Goal: Transaction & Acquisition: Subscribe to service/newsletter

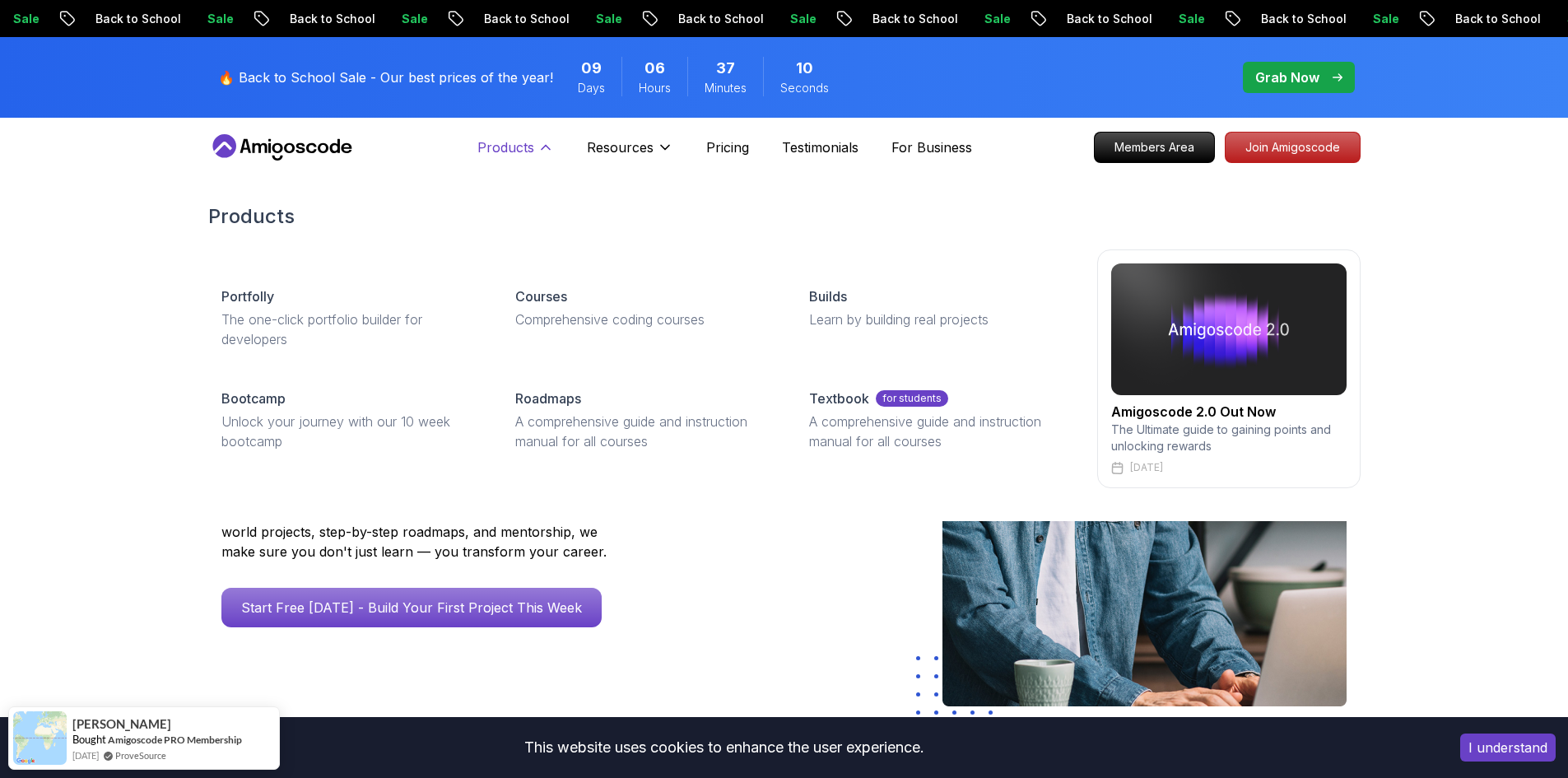
click at [530, 148] on p "Products" at bounding box center [505, 147] width 57 height 20
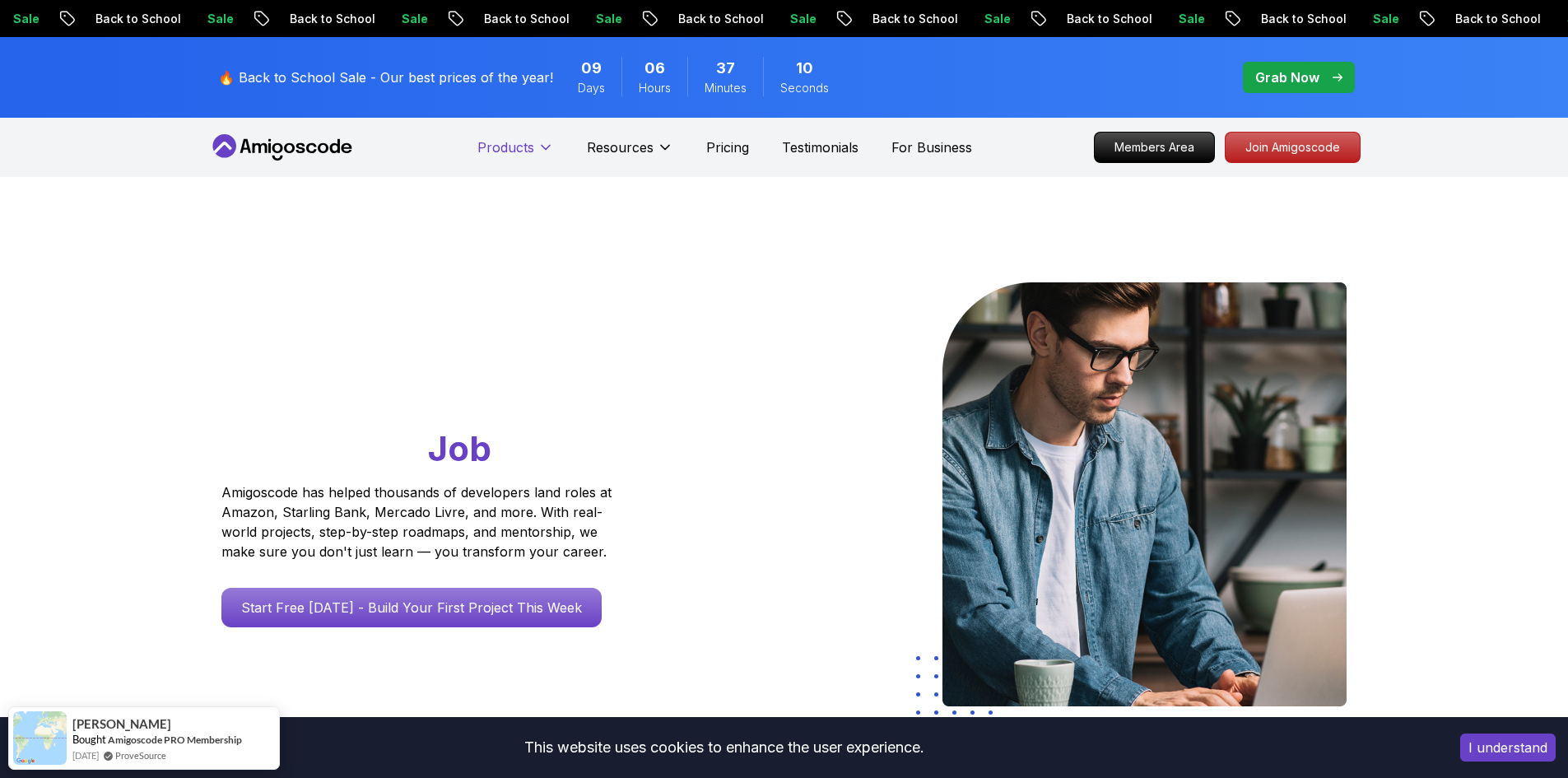
click at [530, 148] on p "Products" at bounding box center [505, 147] width 57 height 20
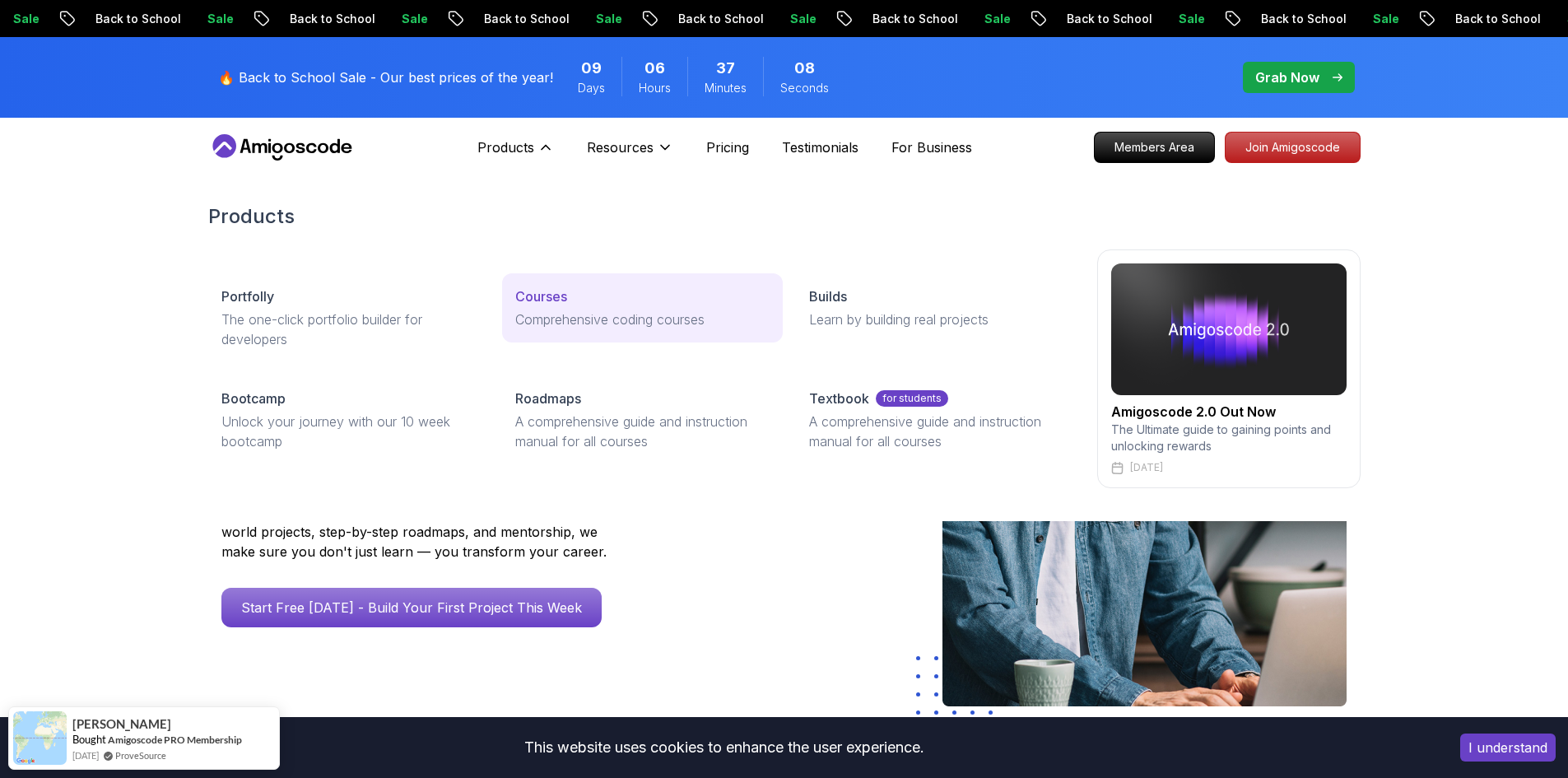
click at [580, 300] on div "Courses" at bounding box center [642, 297] width 254 height 20
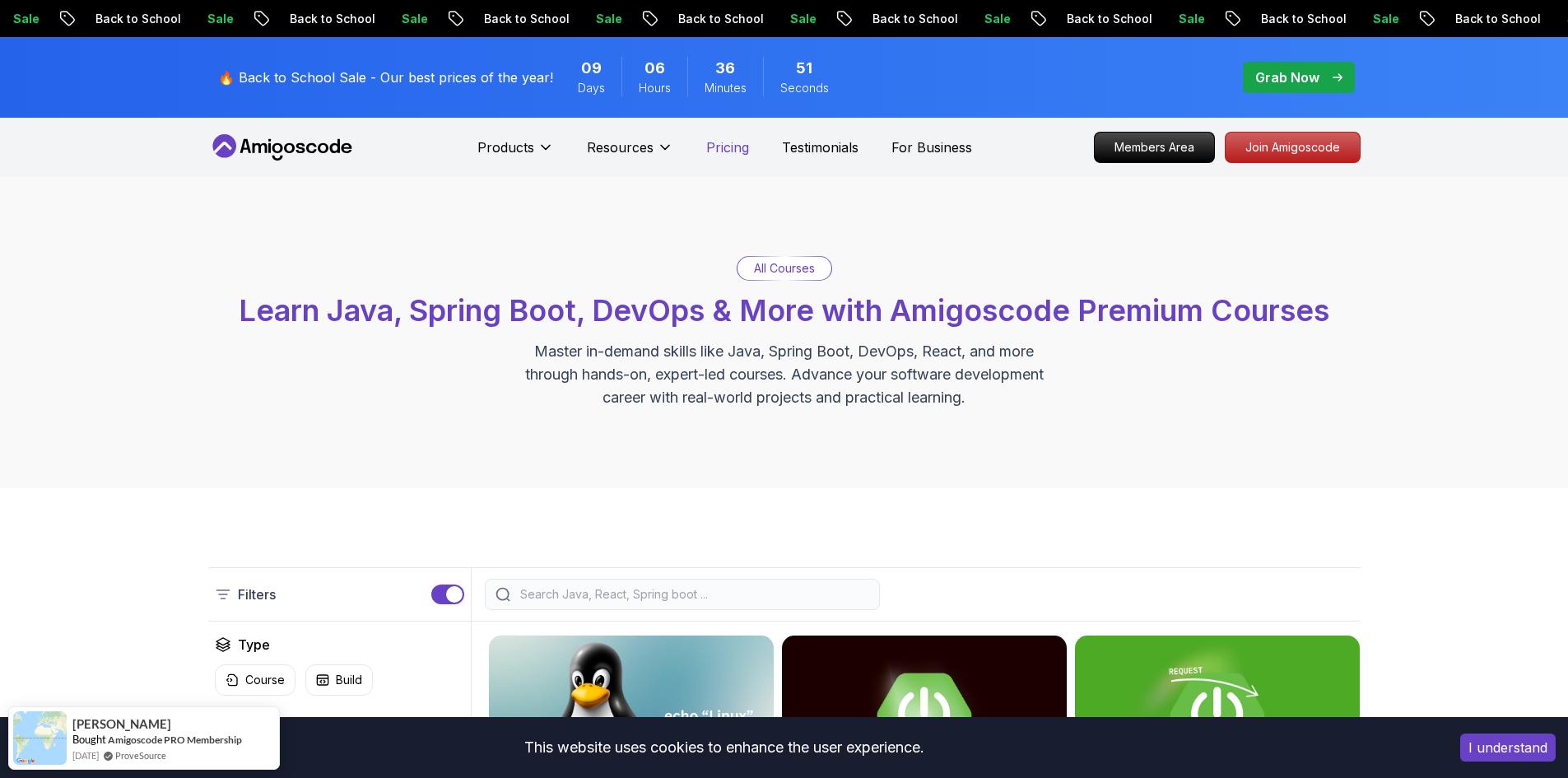
click at [732, 141] on p "Pricing" at bounding box center [727, 147] width 43 height 20
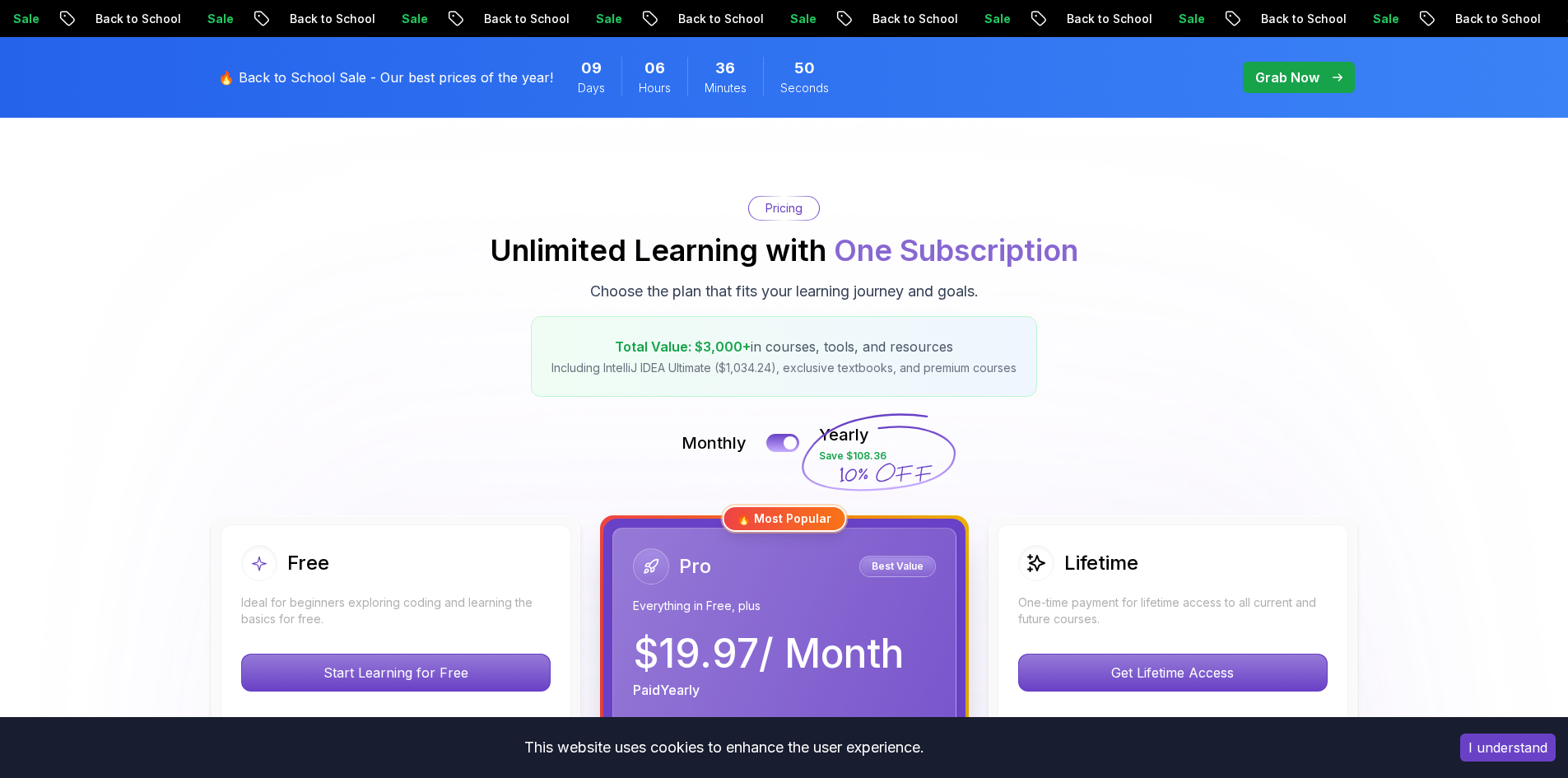
scroll to position [82, 0]
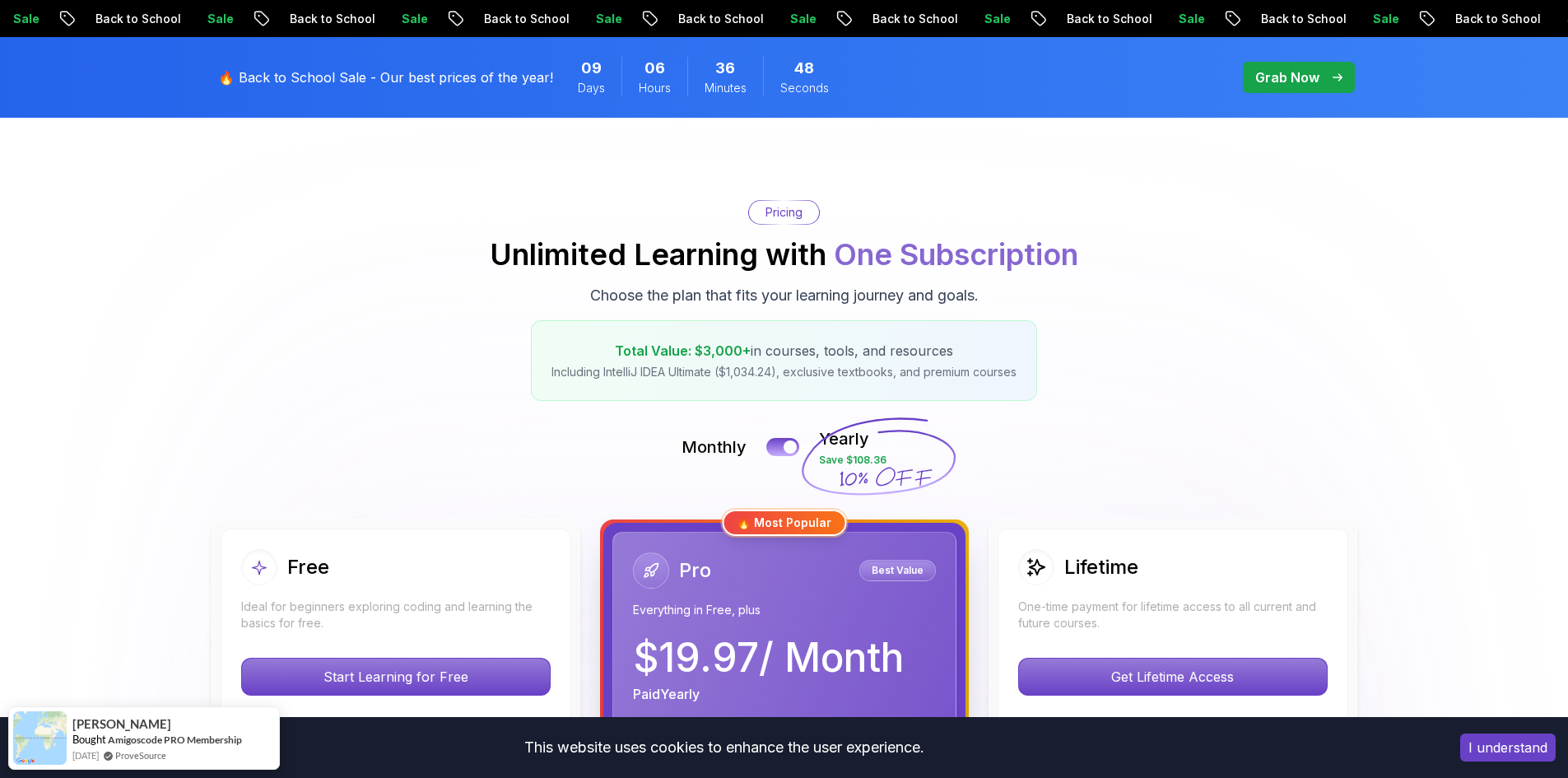
drag, startPoint x: 935, startPoint y: 477, endPoint x: 830, endPoint y: 480, distance: 105.0
click at [838, 483] on icon at bounding box center [878, 457] width 158 height 145
click at [922, 472] on icon at bounding box center [886, 476] width 92 height 19
drag, startPoint x: 889, startPoint y: 464, endPoint x: 822, endPoint y: 460, distance: 67.1
click at [807, 464] on icon at bounding box center [878, 457] width 158 height 145
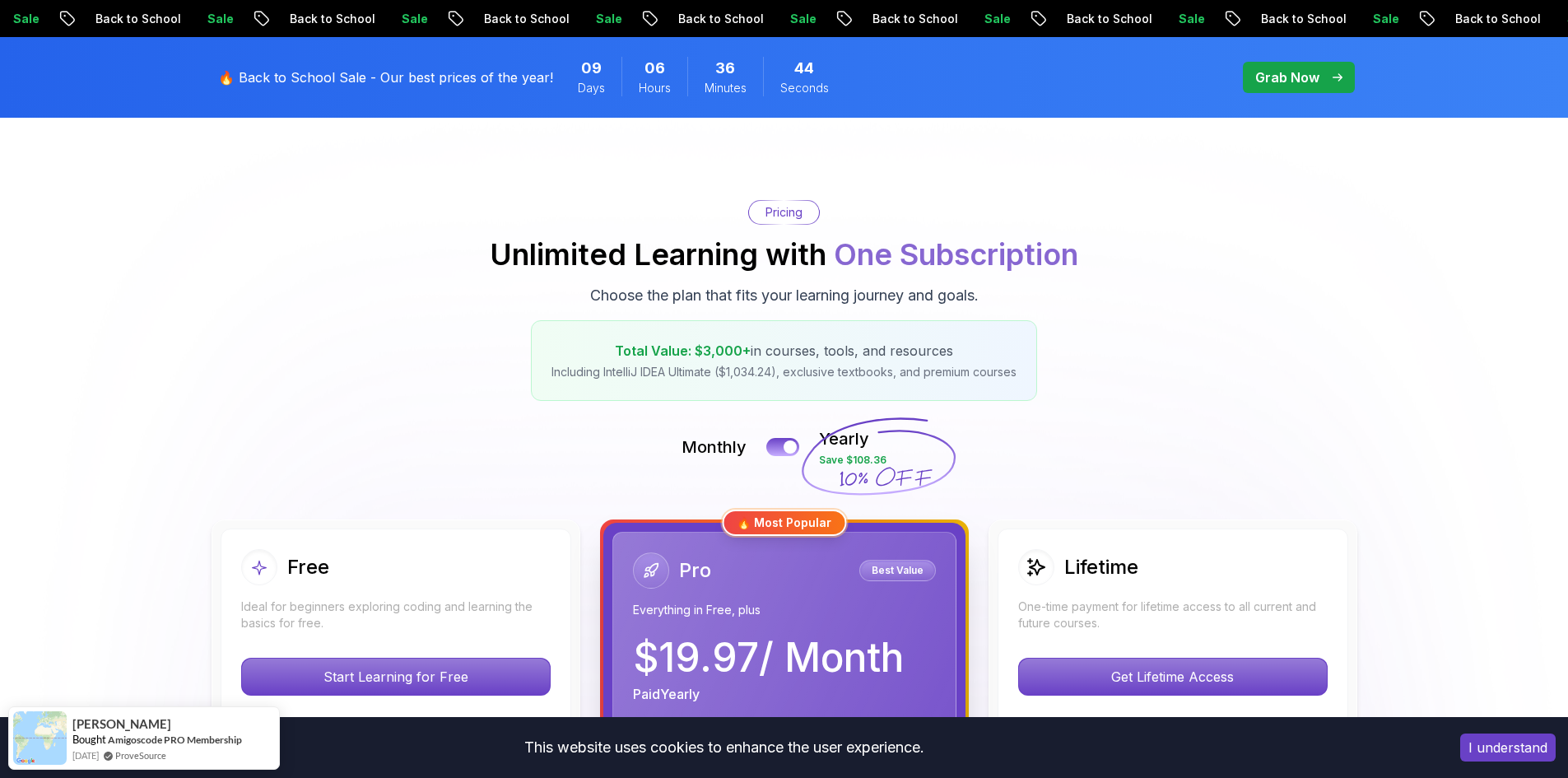
drag, startPoint x: 864, startPoint y: 446, endPoint x: 835, endPoint y: 495, distance: 56.9
click at [835, 495] on icon at bounding box center [878, 457] width 158 height 145
drag, startPoint x: 871, startPoint y: 478, endPoint x: 821, endPoint y: 506, distance: 57.3
click at [821, 506] on icon at bounding box center [878, 457] width 158 height 145
click at [792, 445] on div at bounding box center [790, 447] width 14 height 14
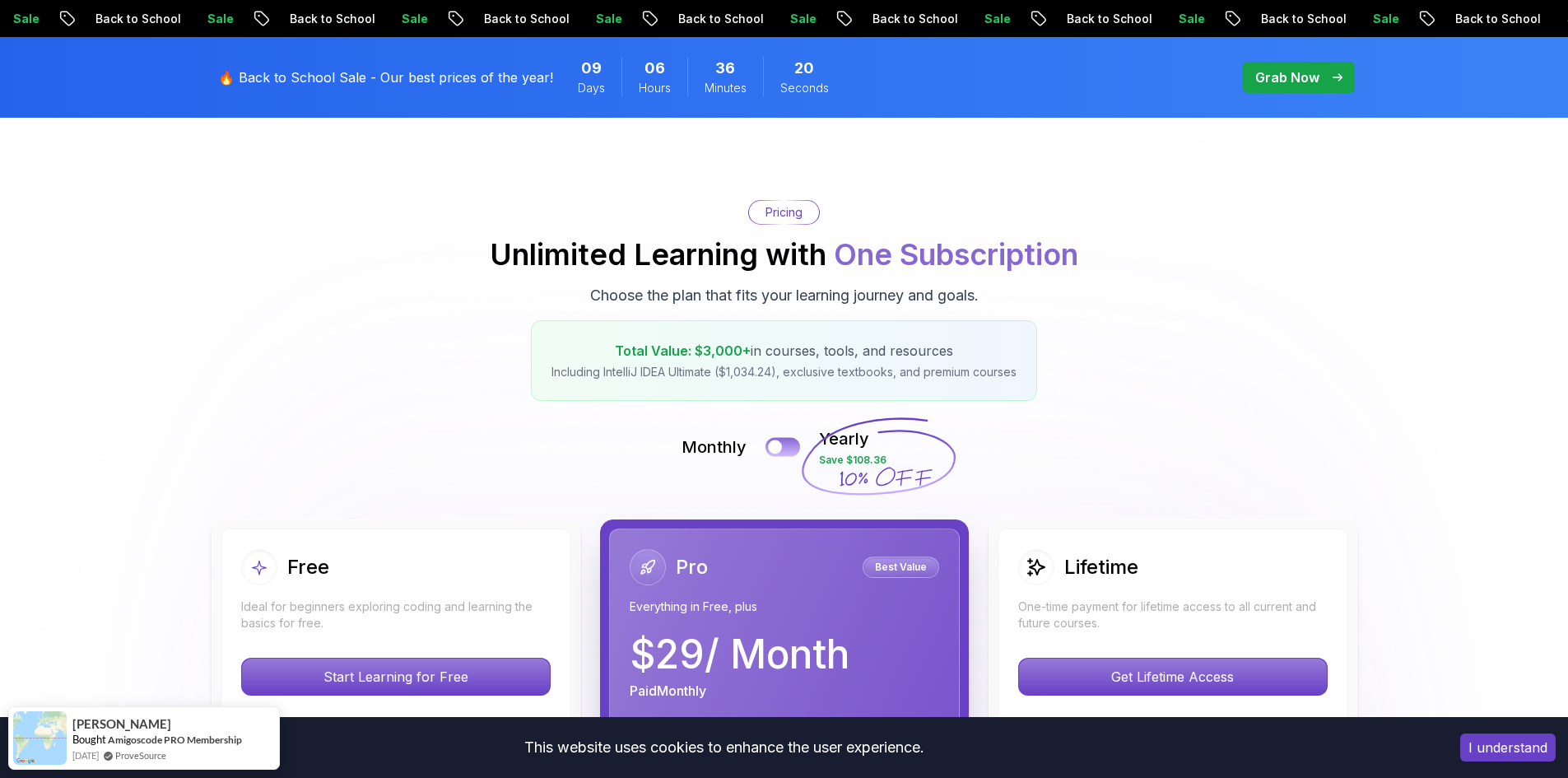
click at [792, 445] on button at bounding box center [783, 446] width 34 height 19
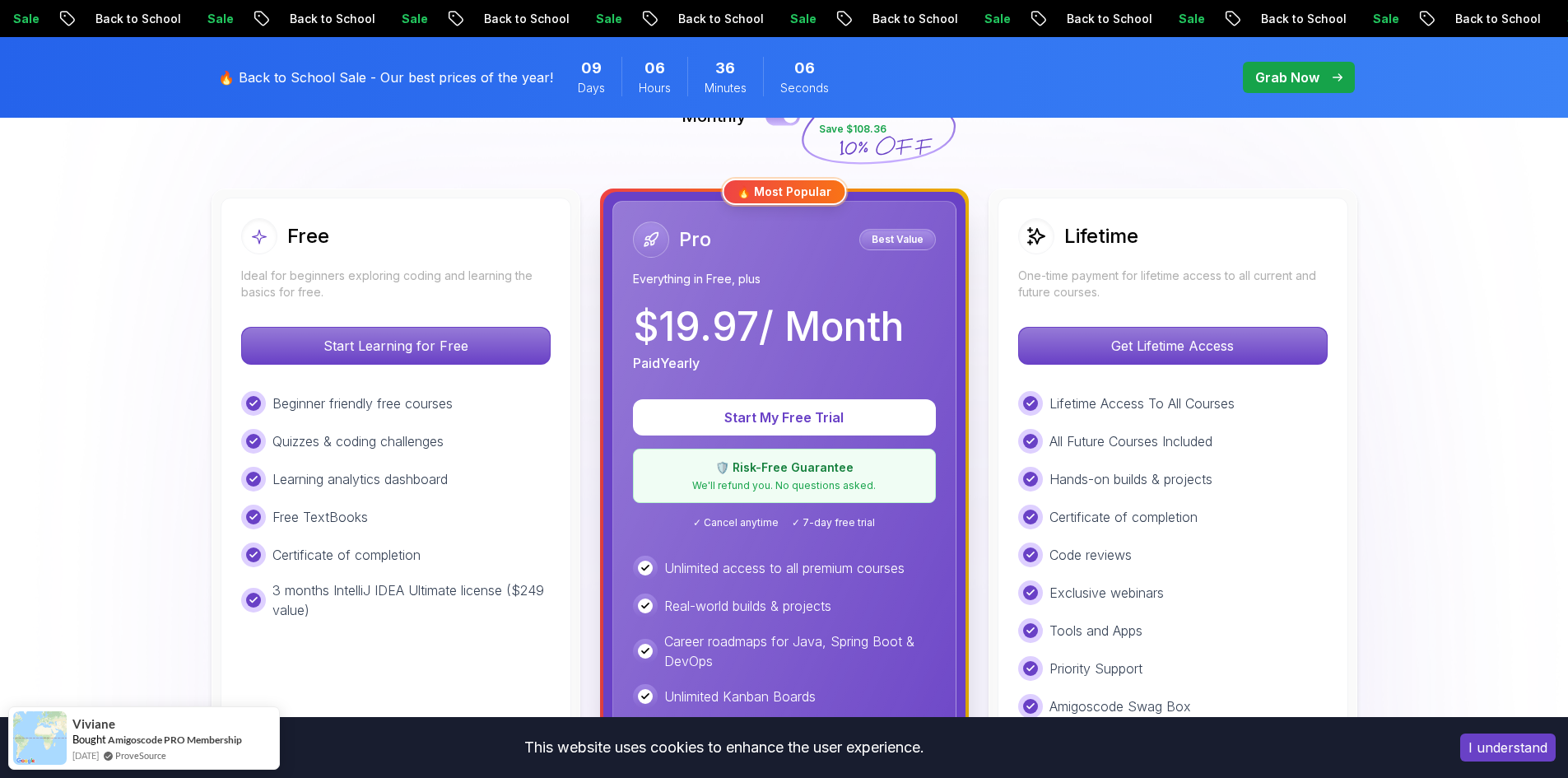
scroll to position [412, 0]
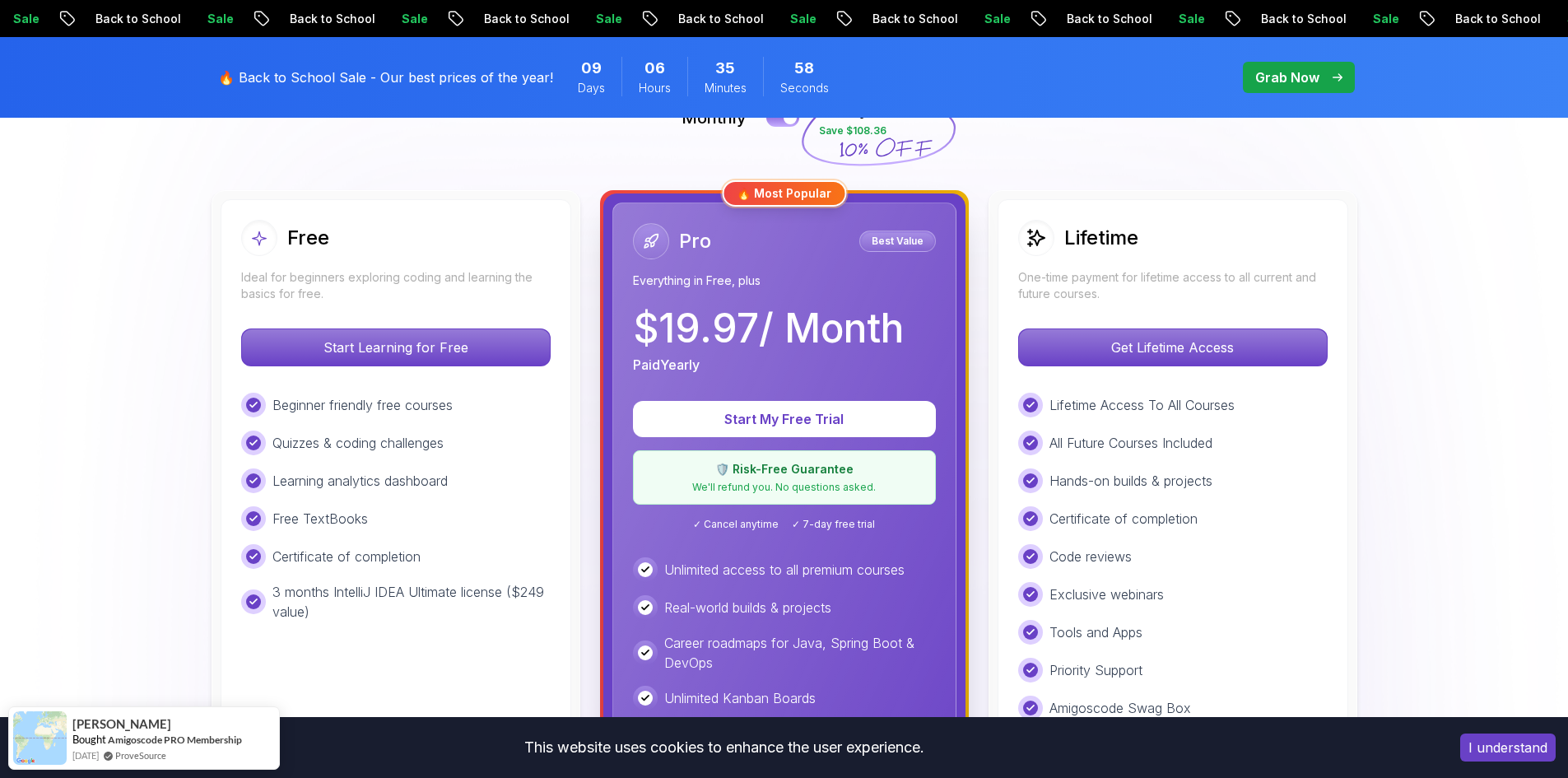
click at [732, 525] on span "✓ Cancel anytime" at bounding box center [735, 525] width 86 height 14
click at [832, 522] on span "✓ 7-day free trial" at bounding box center [834, 525] width 83 height 14
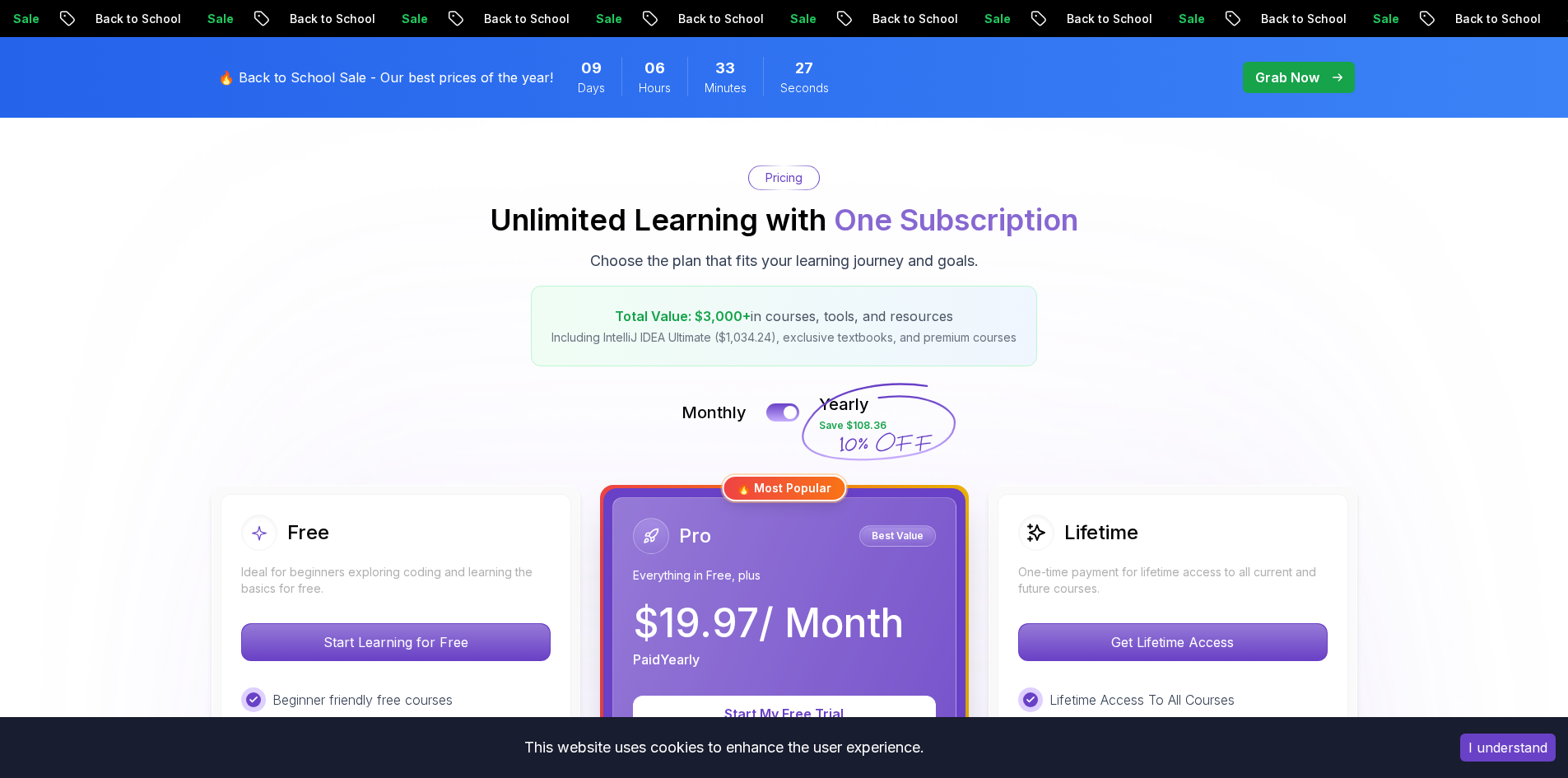
scroll to position [82, 0]
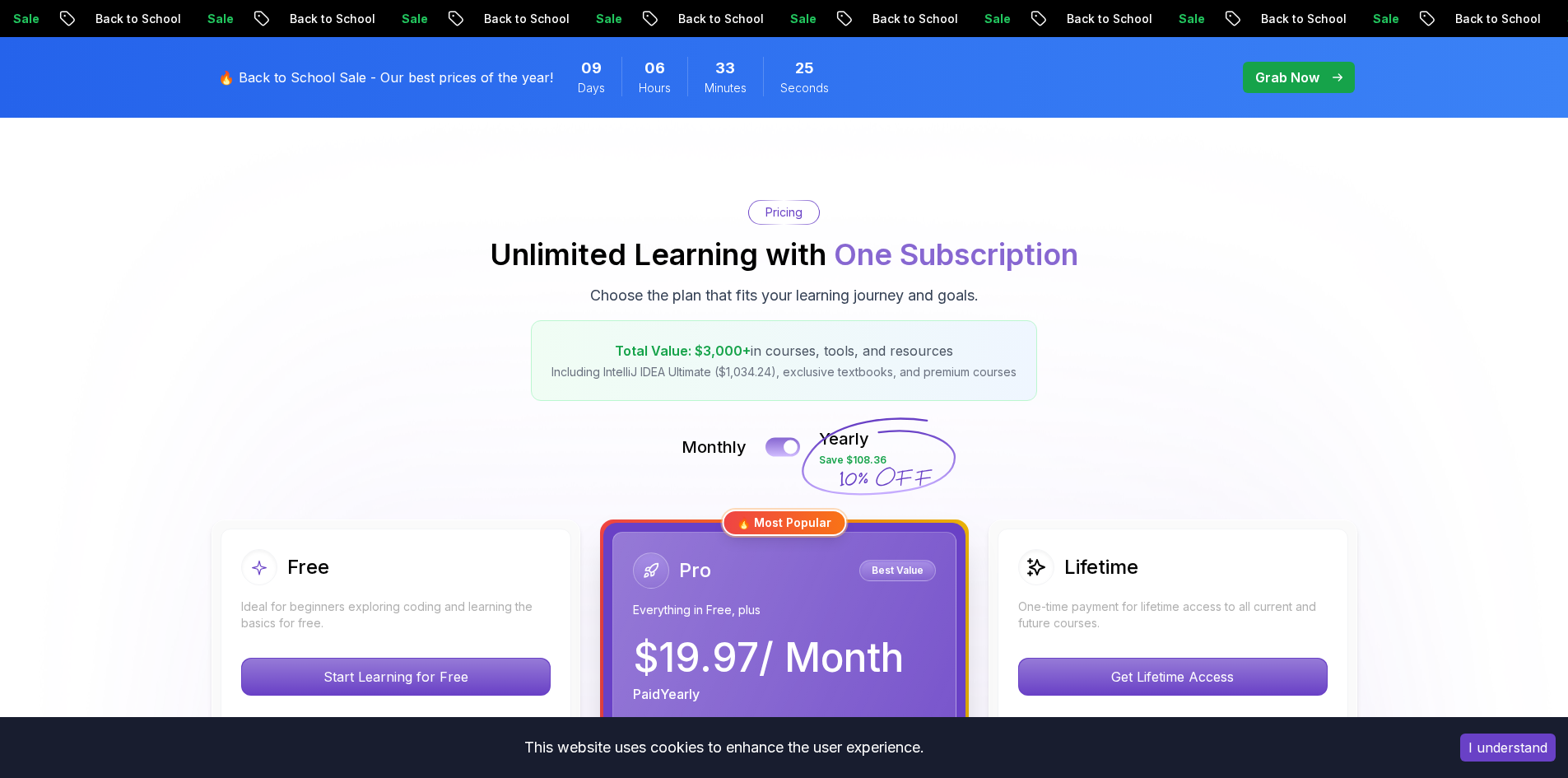
click at [790, 445] on div at bounding box center [790, 447] width 14 height 14
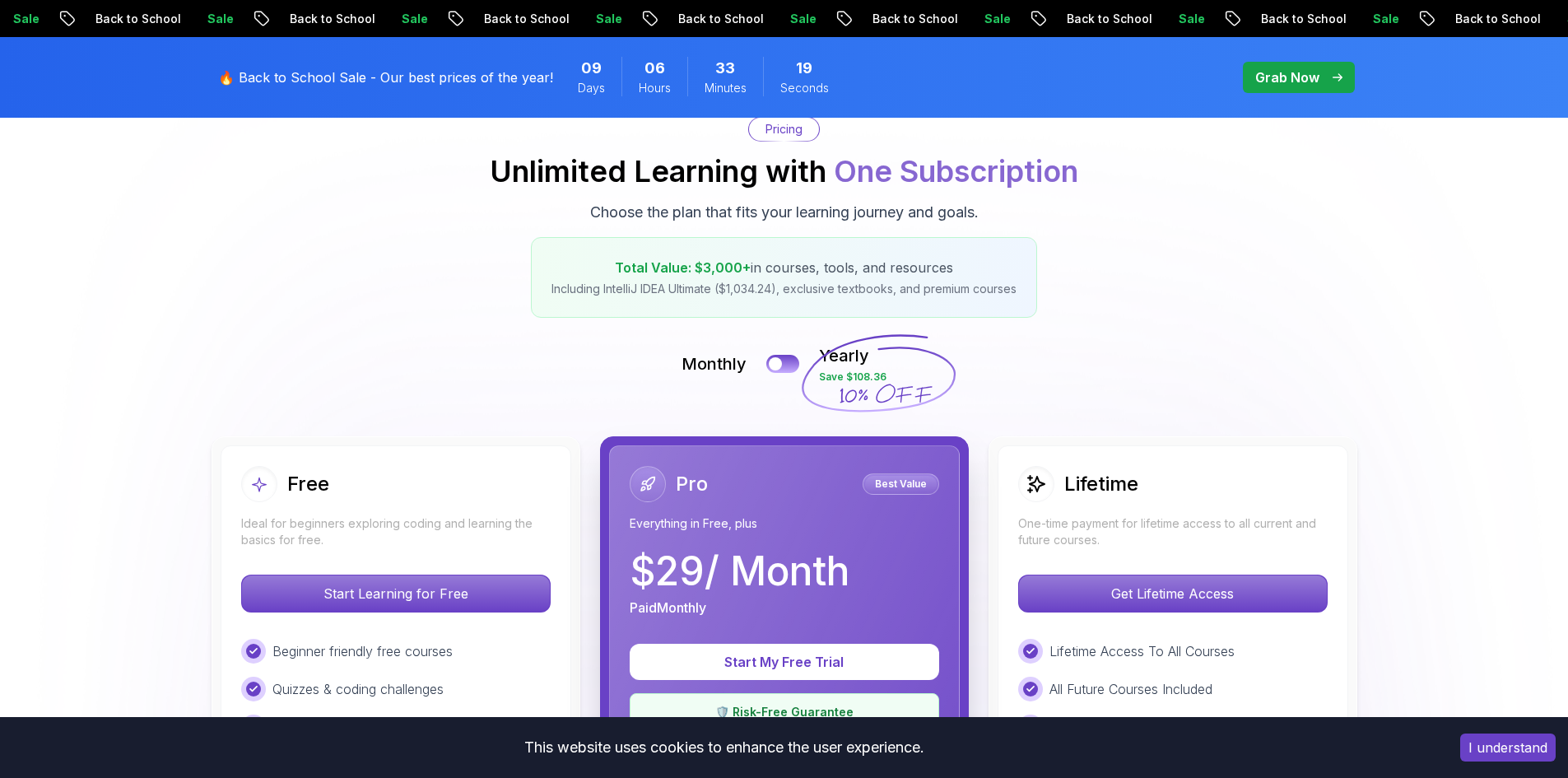
scroll to position [165, 0]
click at [780, 361] on div at bounding box center [774, 365] width 14 height 14
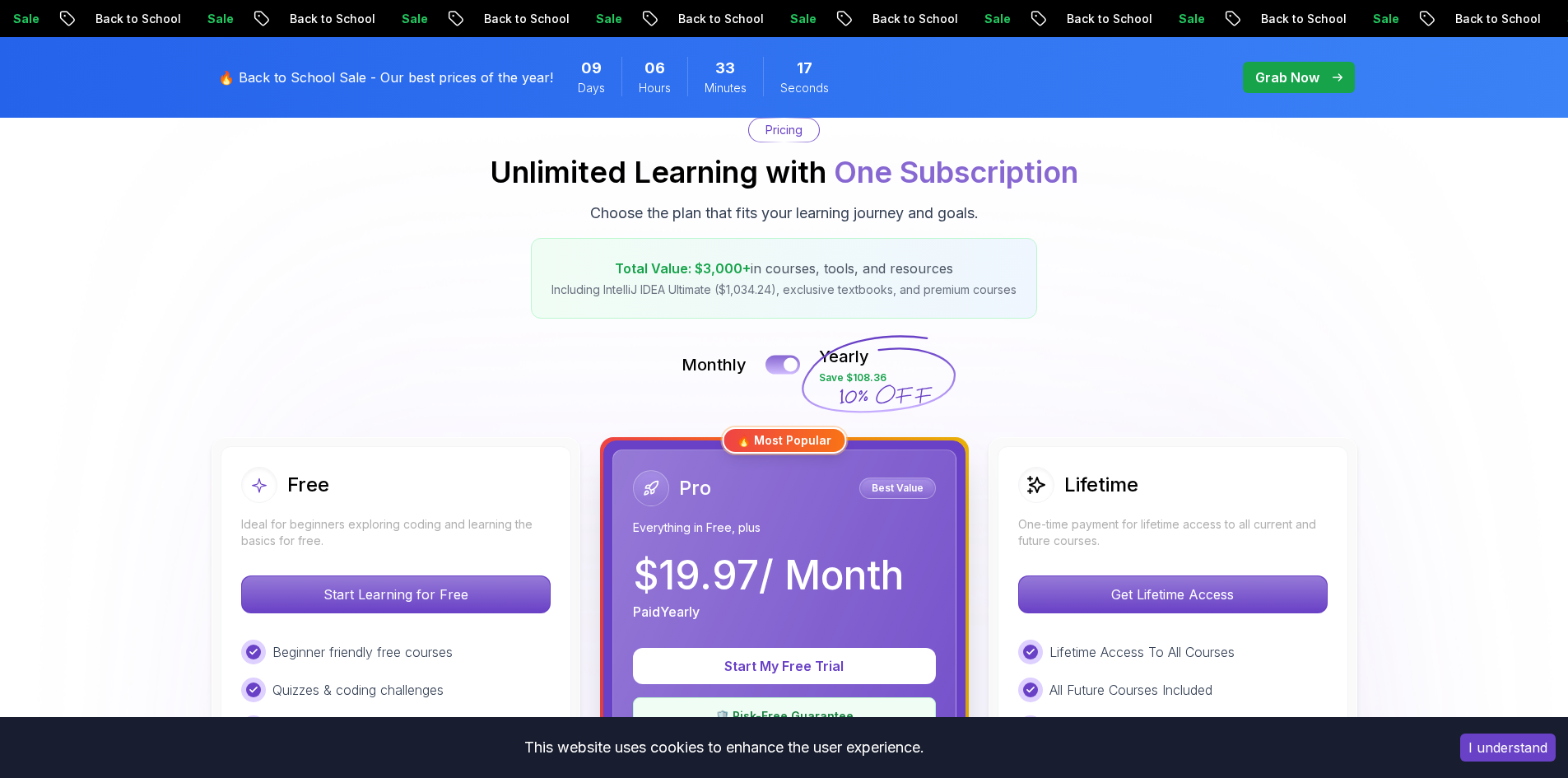
click at [780, 361] on button at bounding box center [783, 364] width 34 height 19
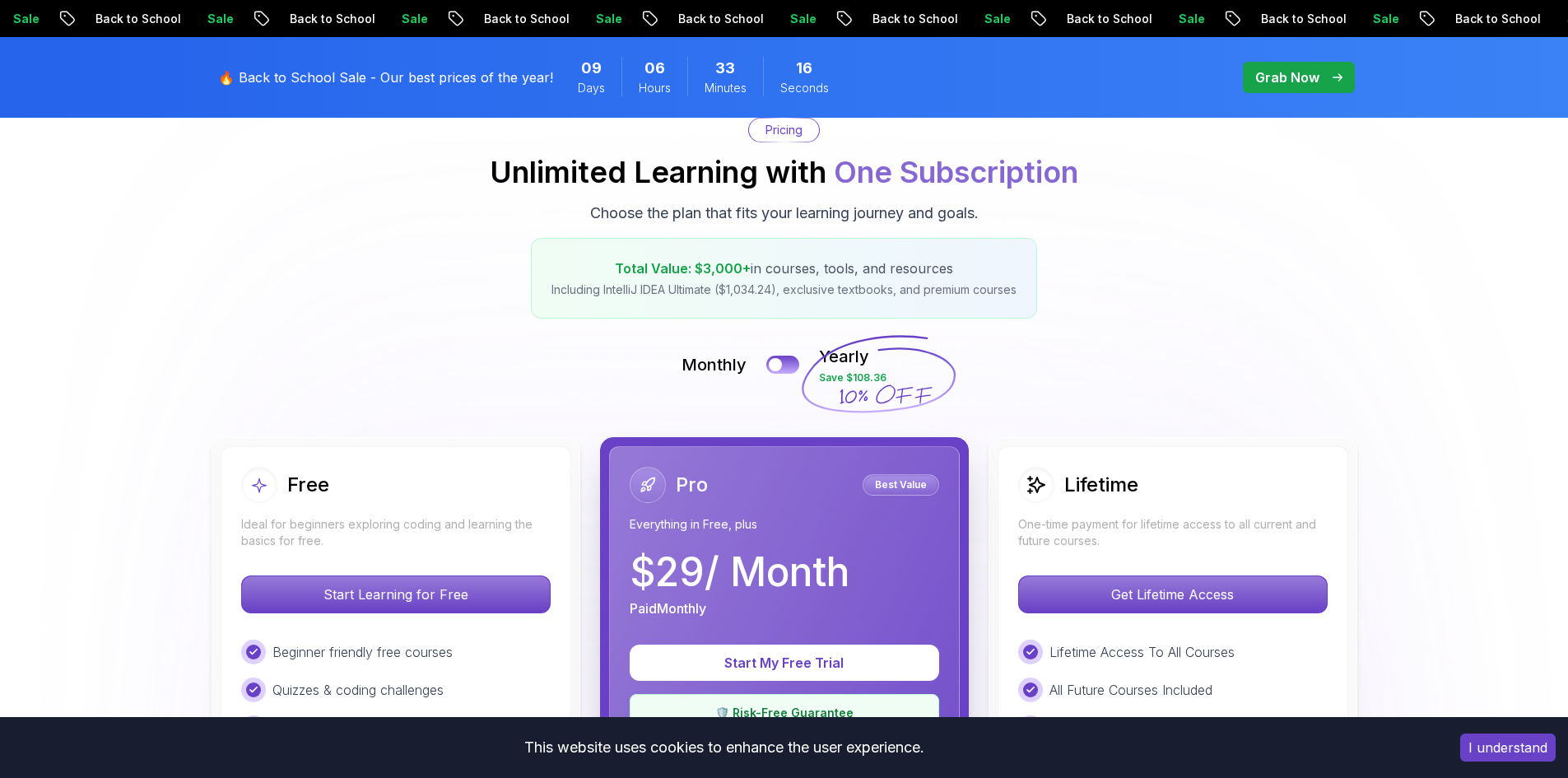
click at [841, 360] on icon at bounding box center [878, 375] width 158 height 145
click at [796, 363] on button at bounding box center [783, 364] width 34 height 19
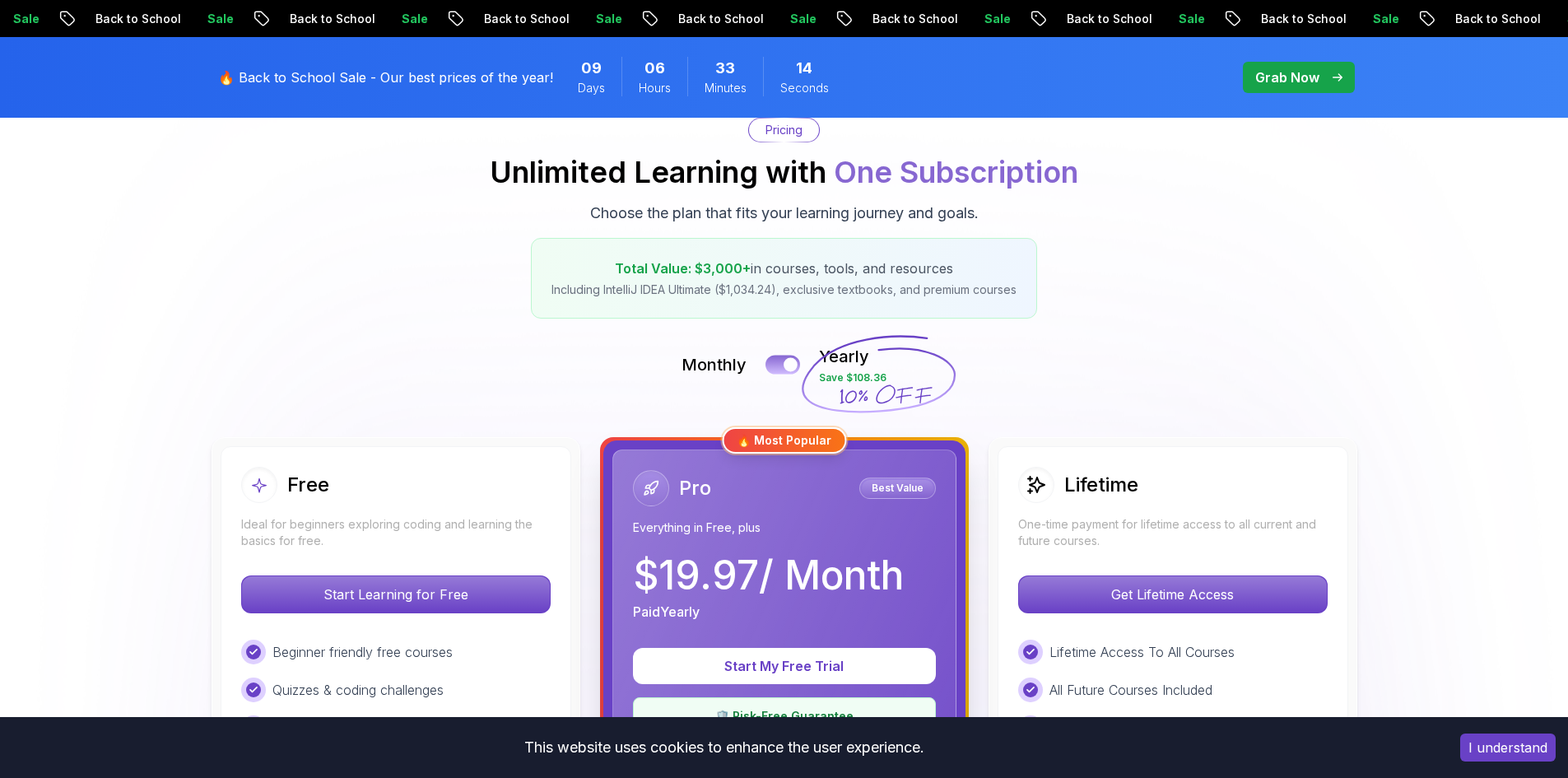
click at [798, 364] on div at bounding box center [790, 365] width 14 height 14
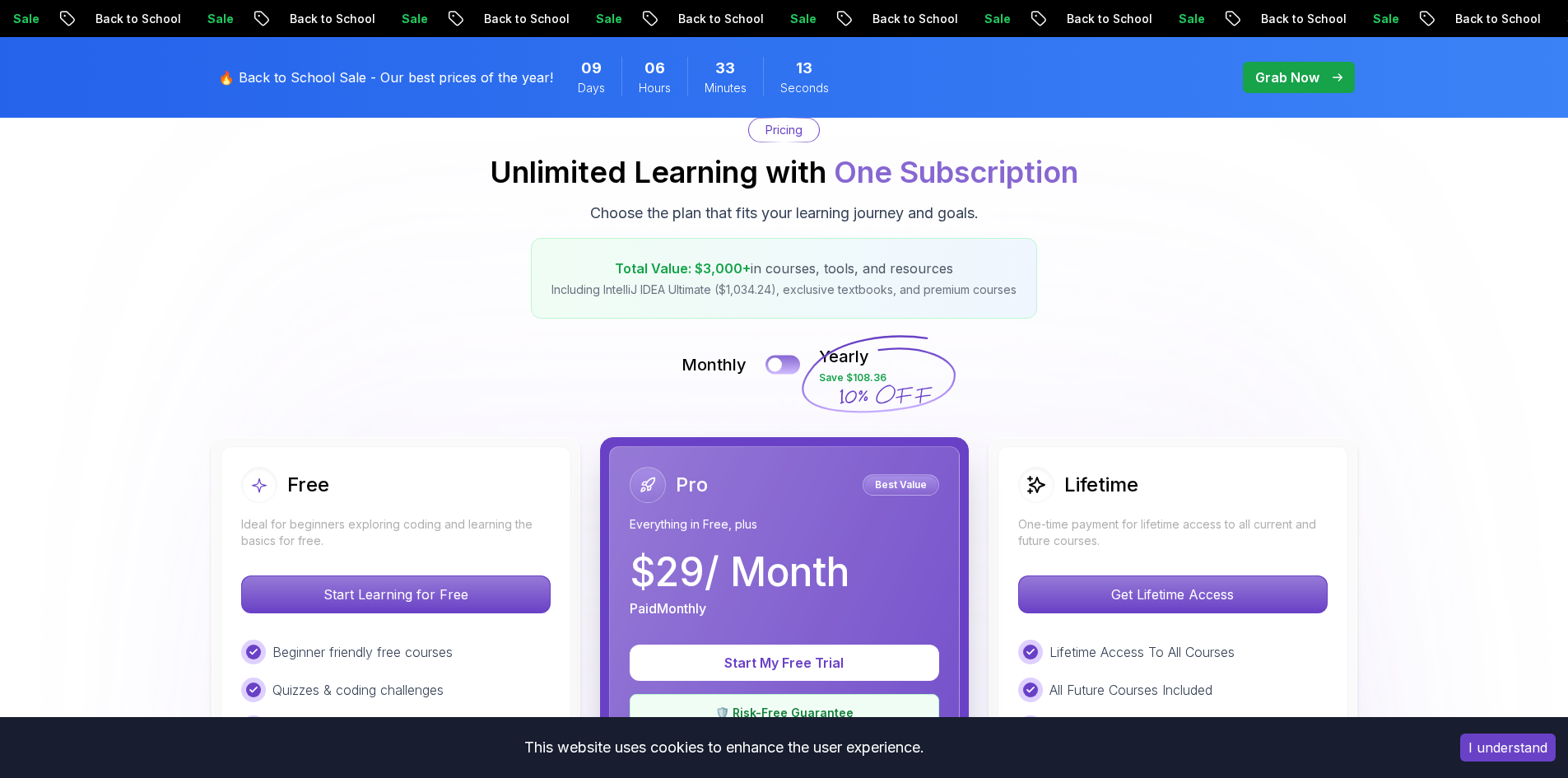
click at [794, 370] on button at bounding box center [783, 364] width 34 height 19
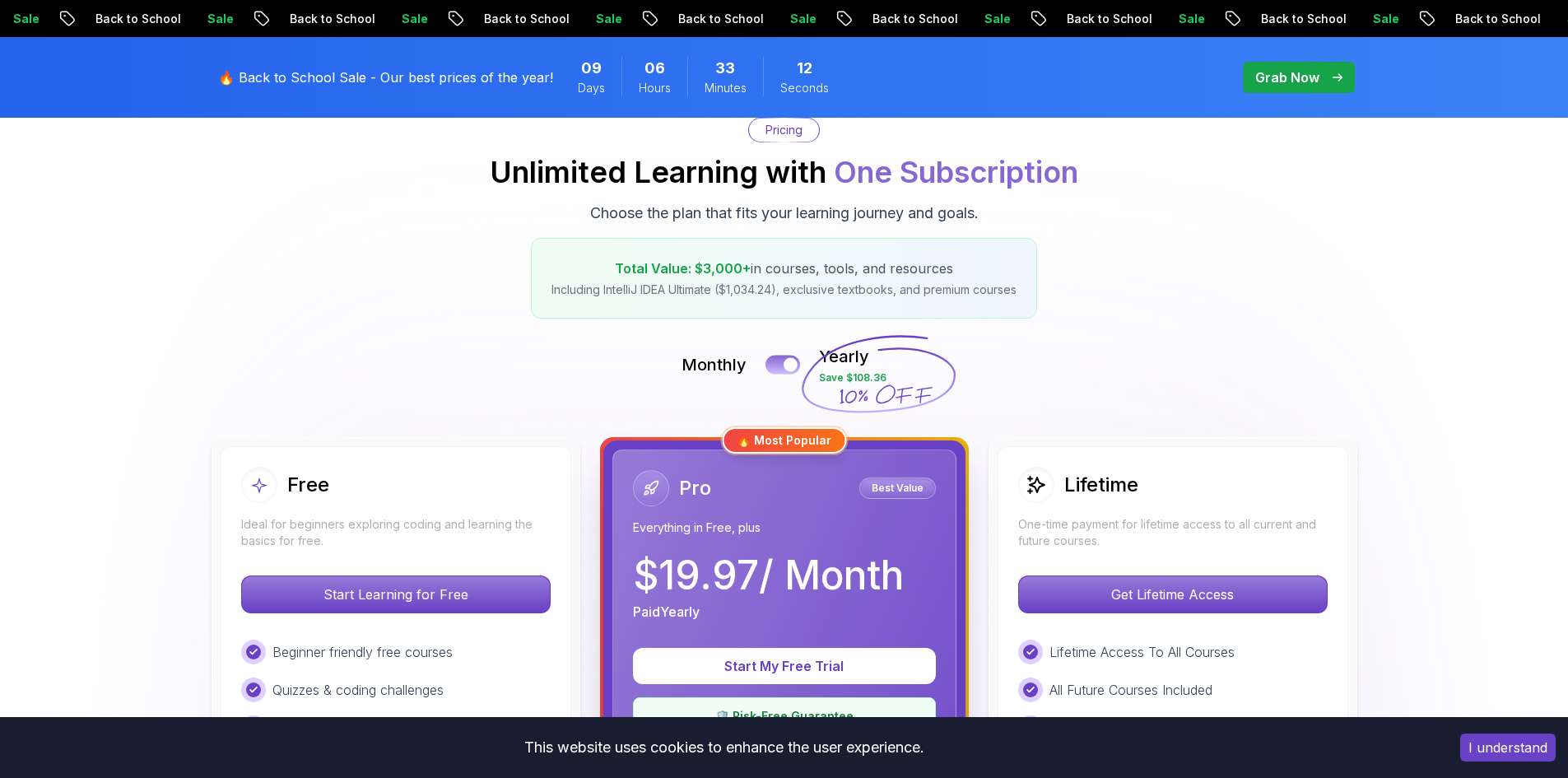
click at [780, 368] on button at bounding box center [783, 364] width 34 height 19
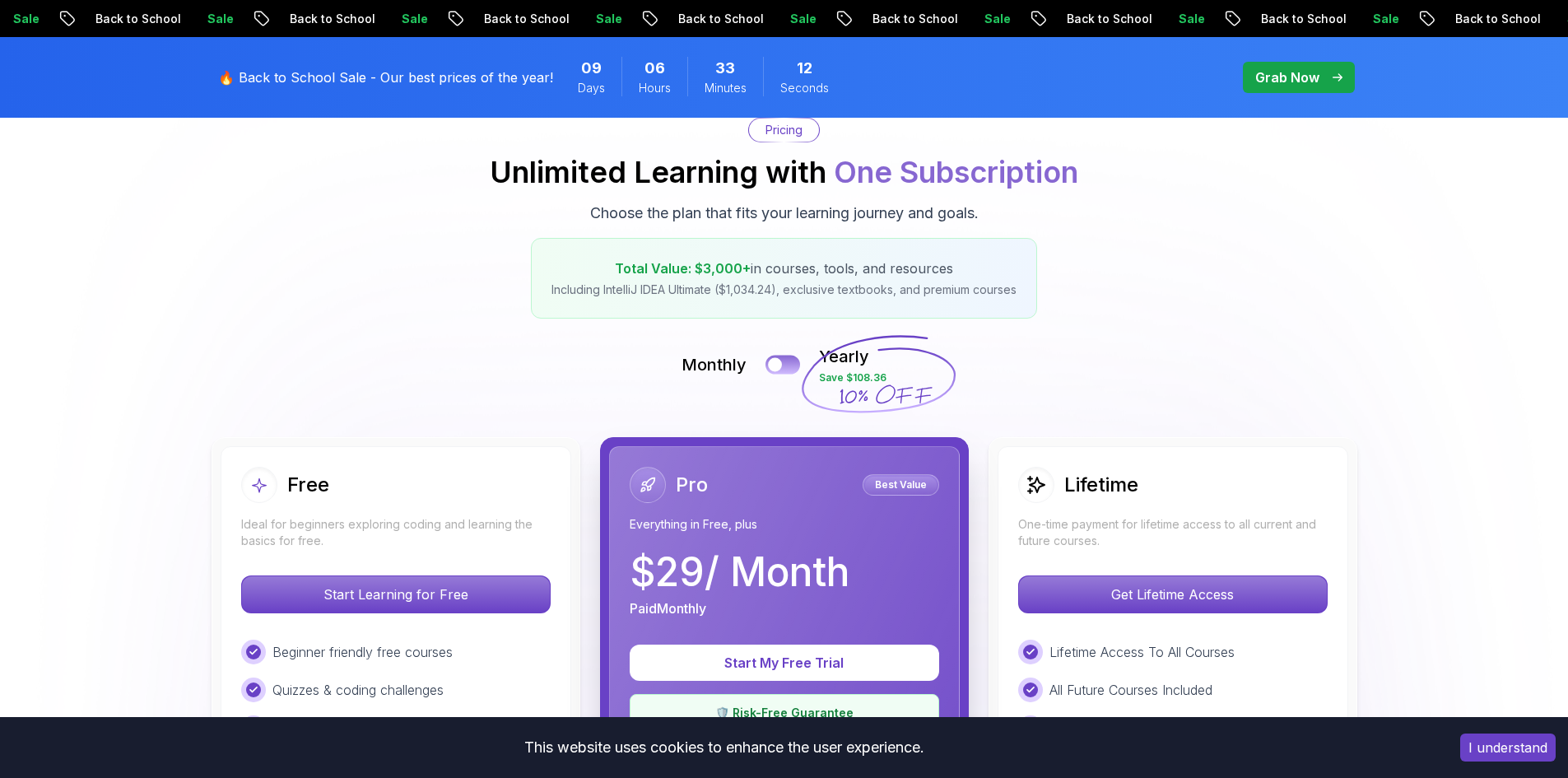
click at [780, 368] on div at bounding box center [774, 365] width 14 height 14
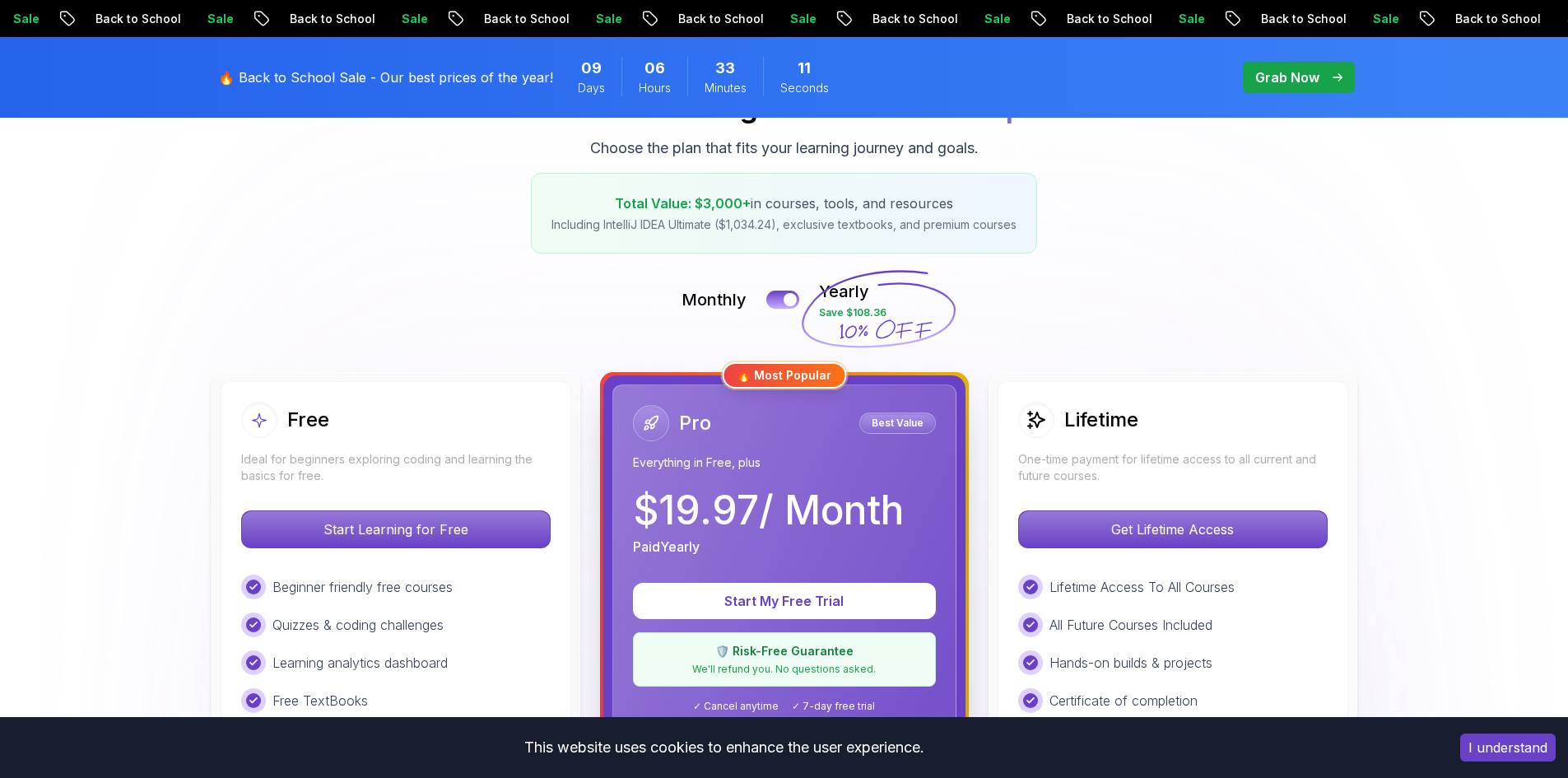
scroll to position [329, 0]
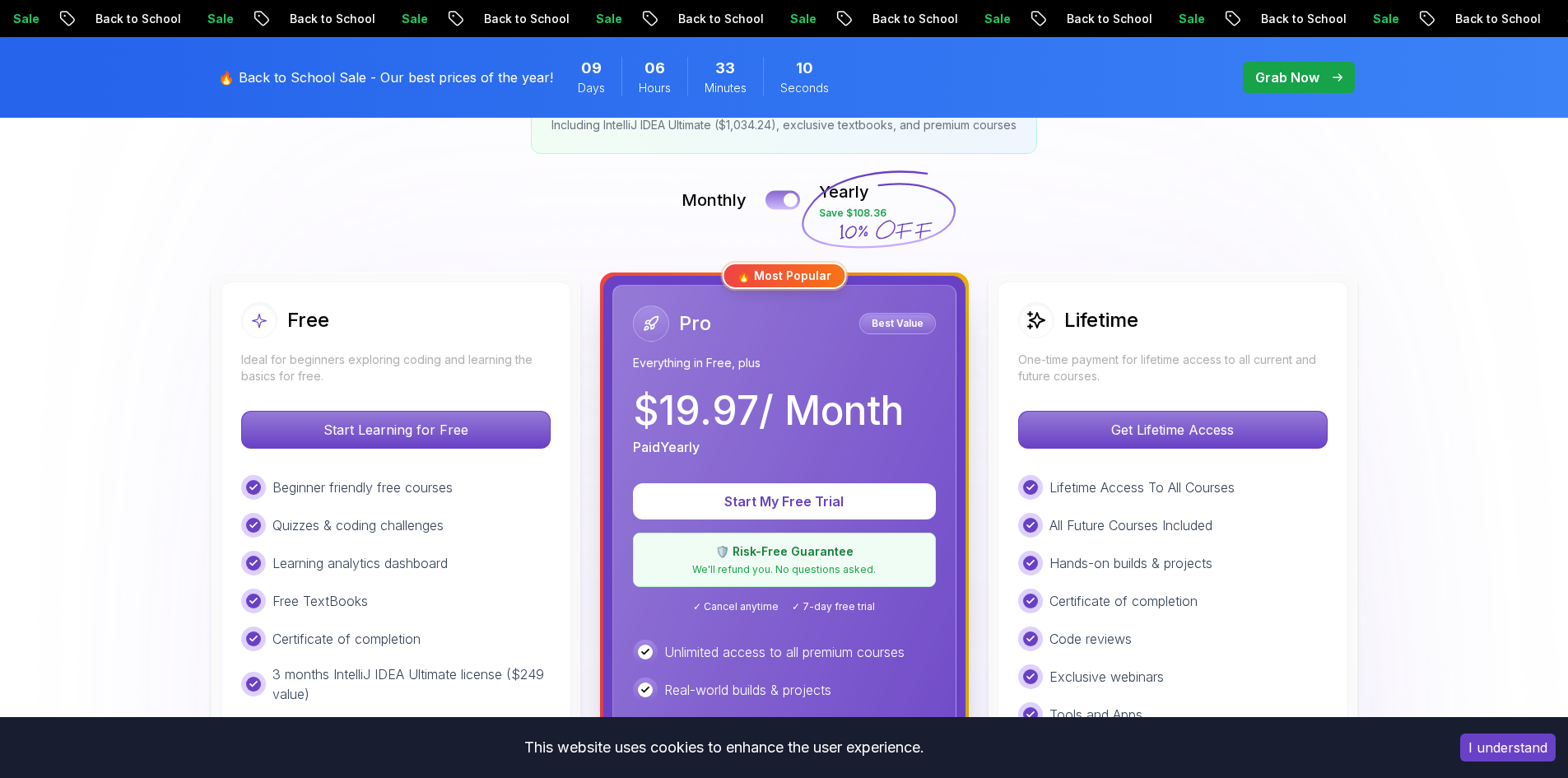
click at [782, 202] on button at bounding box center [783, 199] width 34 height 19
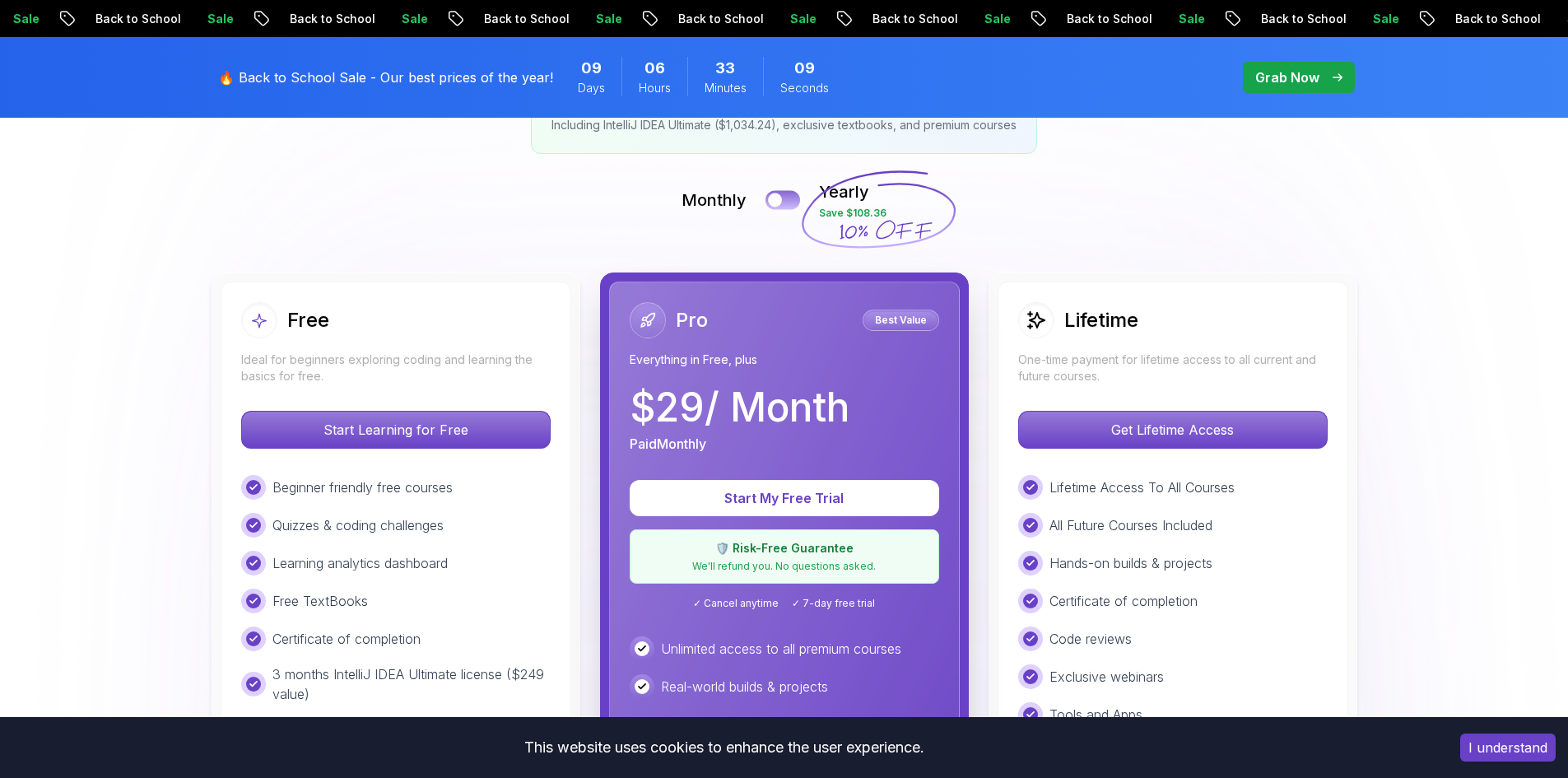
click at [782, 200] on div at bounding box center [774, 200] width 14 height 14
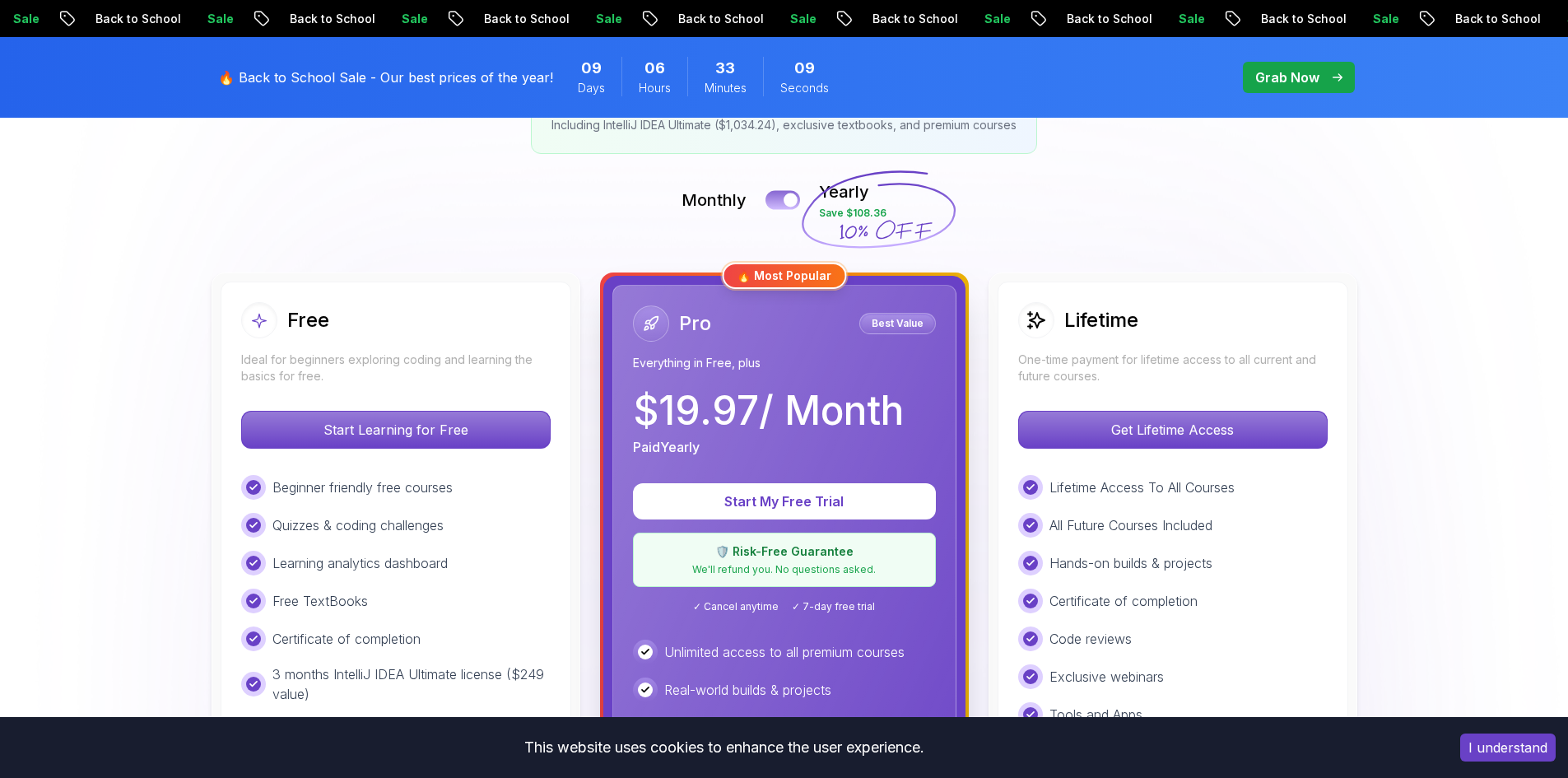
click at [782, 200] on button at bounding box center [783, 199] width 34 height 19
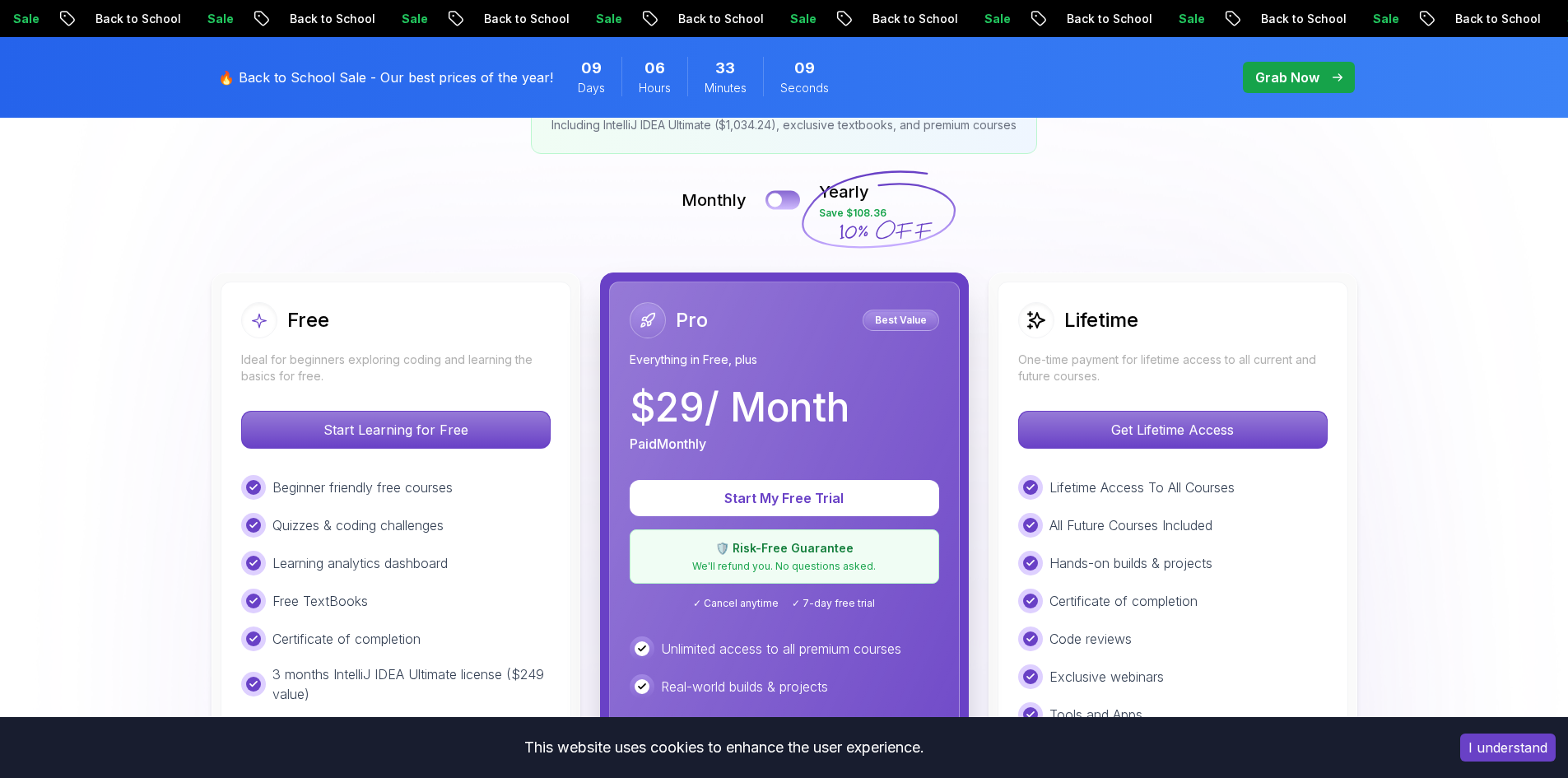
click at [782, 200] on div at bounding box center [774, 200] width 14 height 14
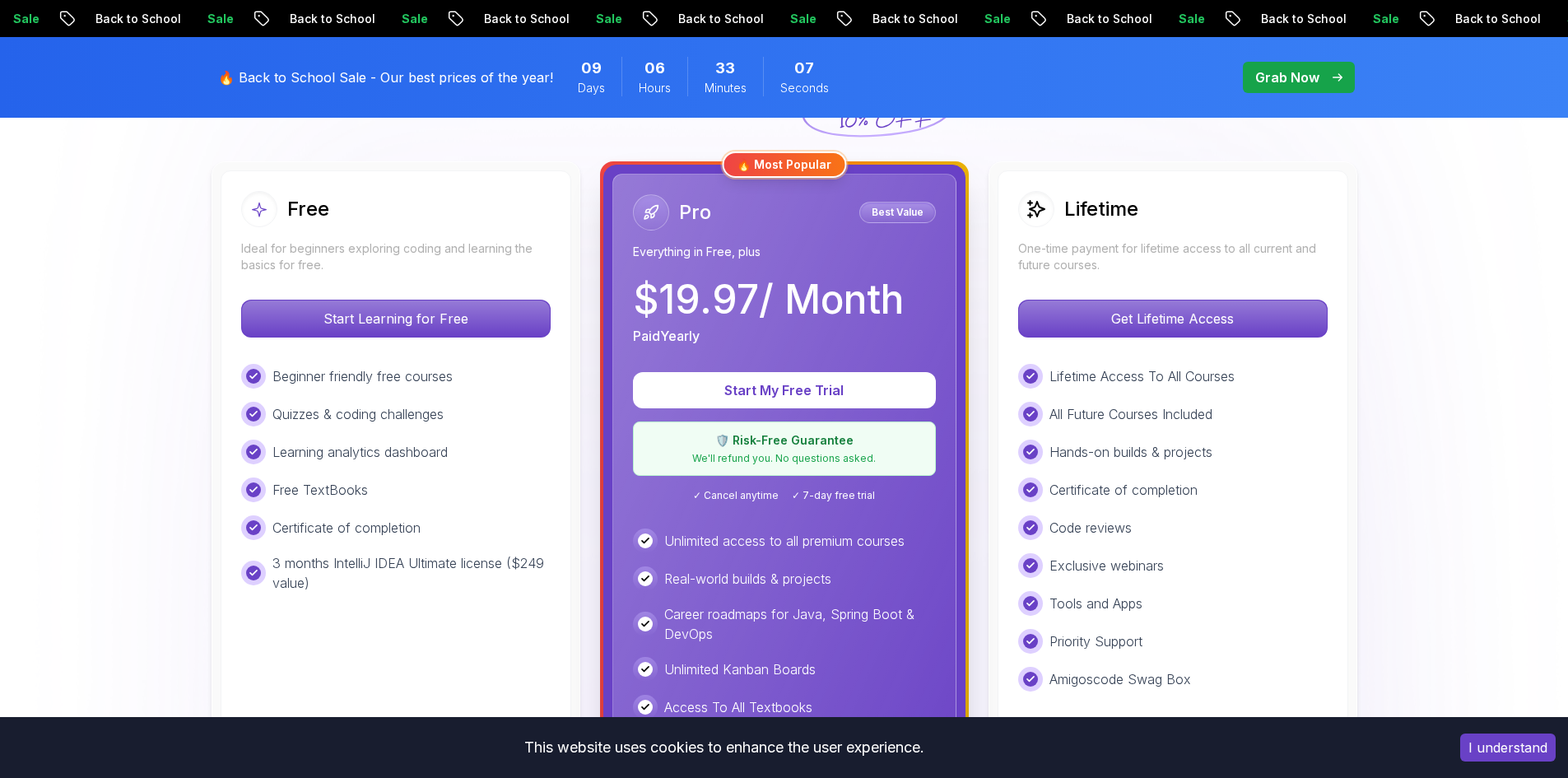
scroll to position [412, 0]
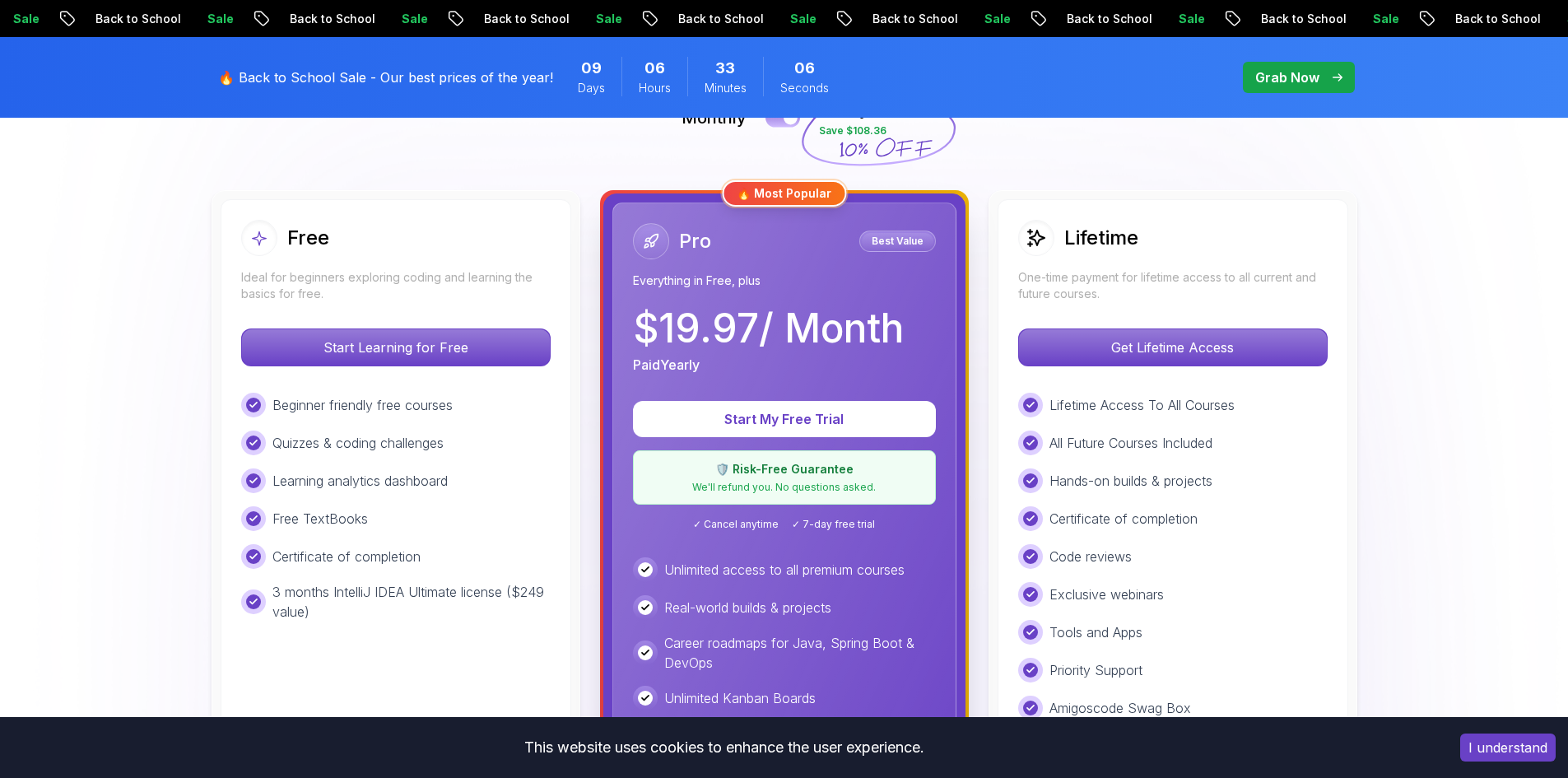
click at [779, 124] on button at bounding box center [783, 117] width 34 height 19
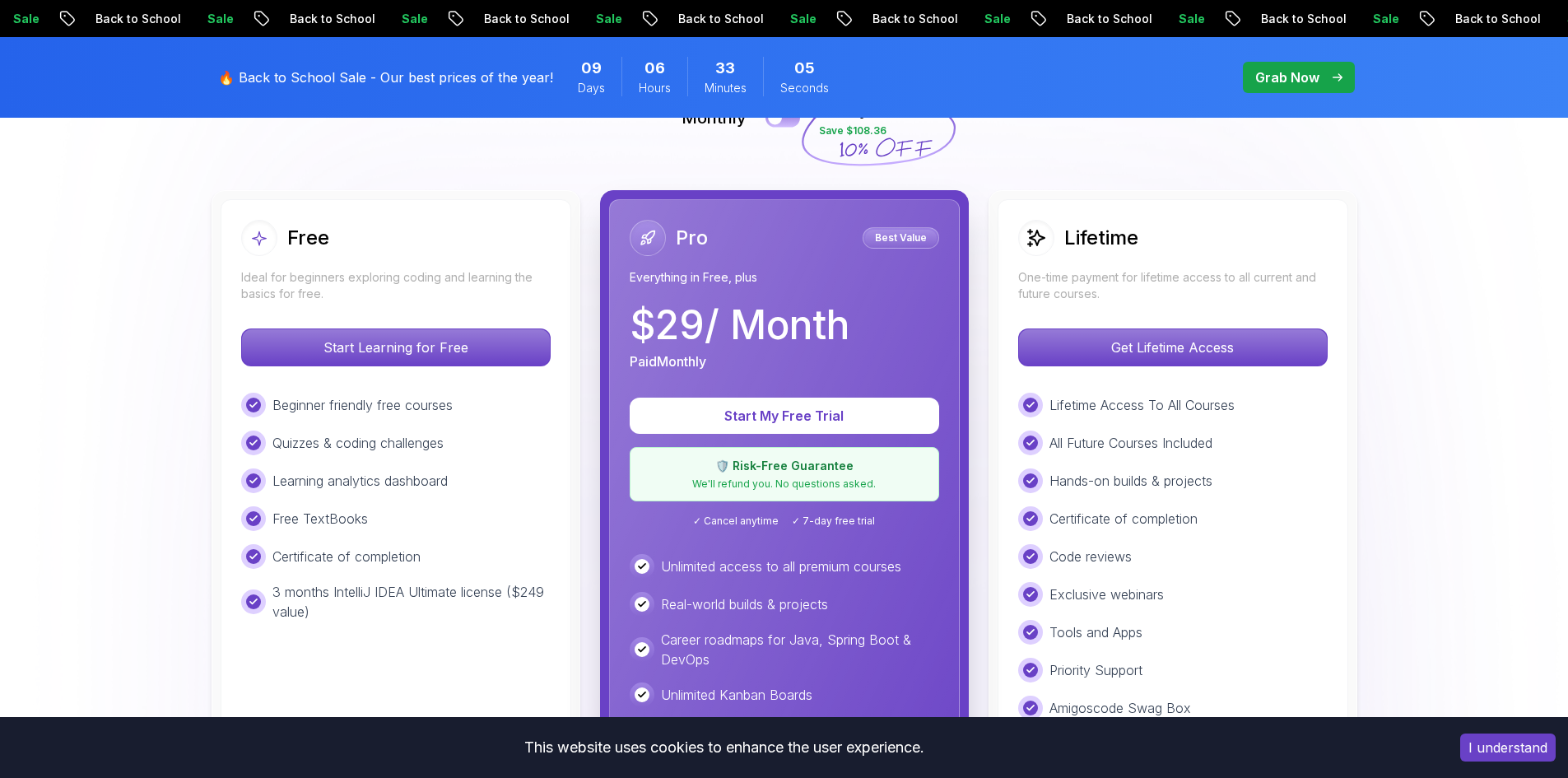
click at [779, 124] on div at bounding box center [774, 118] width 14 height 14
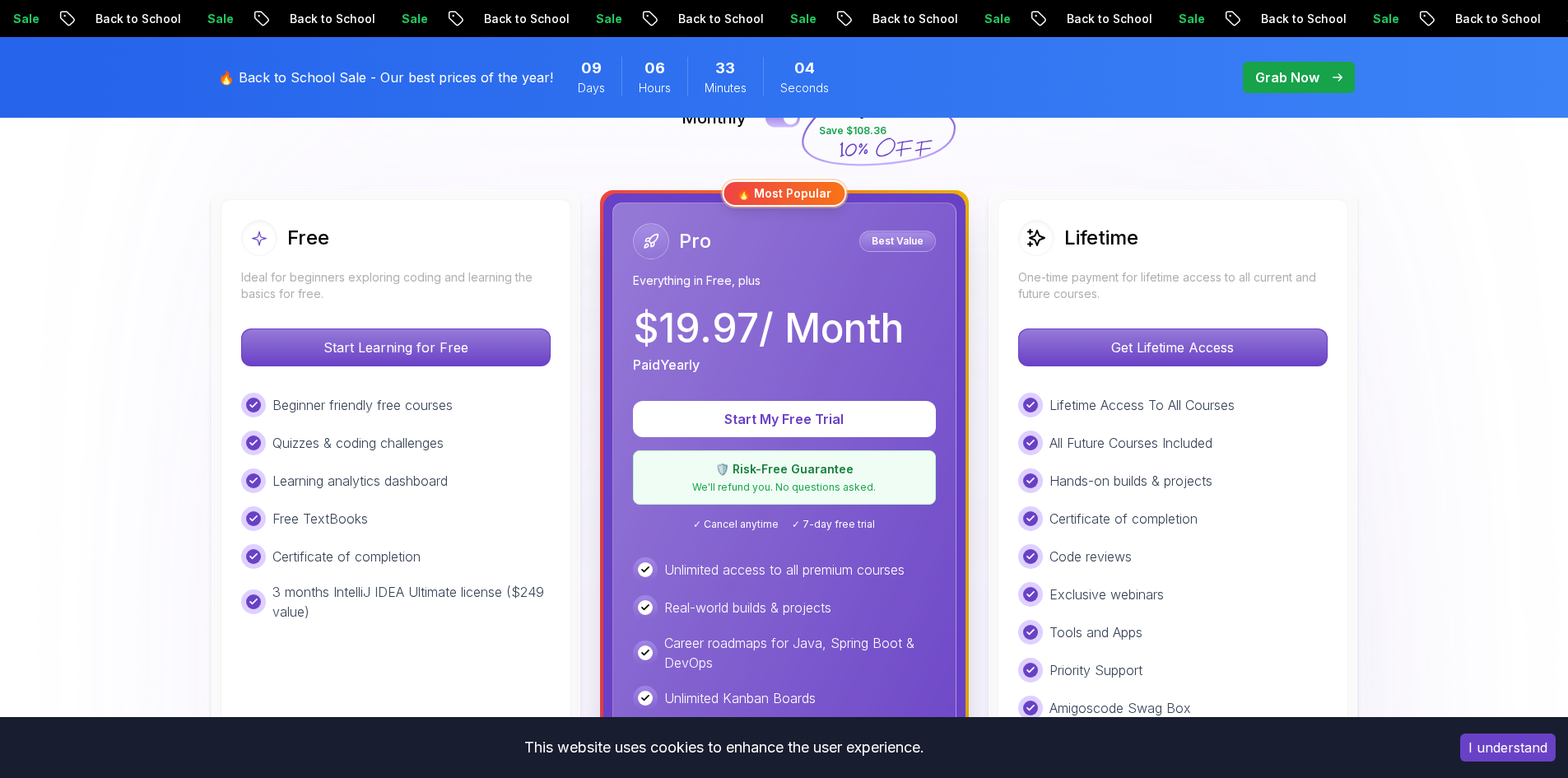
click at [779, 124] on button at bounding box center [783, 117] width 34 height 19
